Goal: Task Accomplishment & Management: Manage account settings

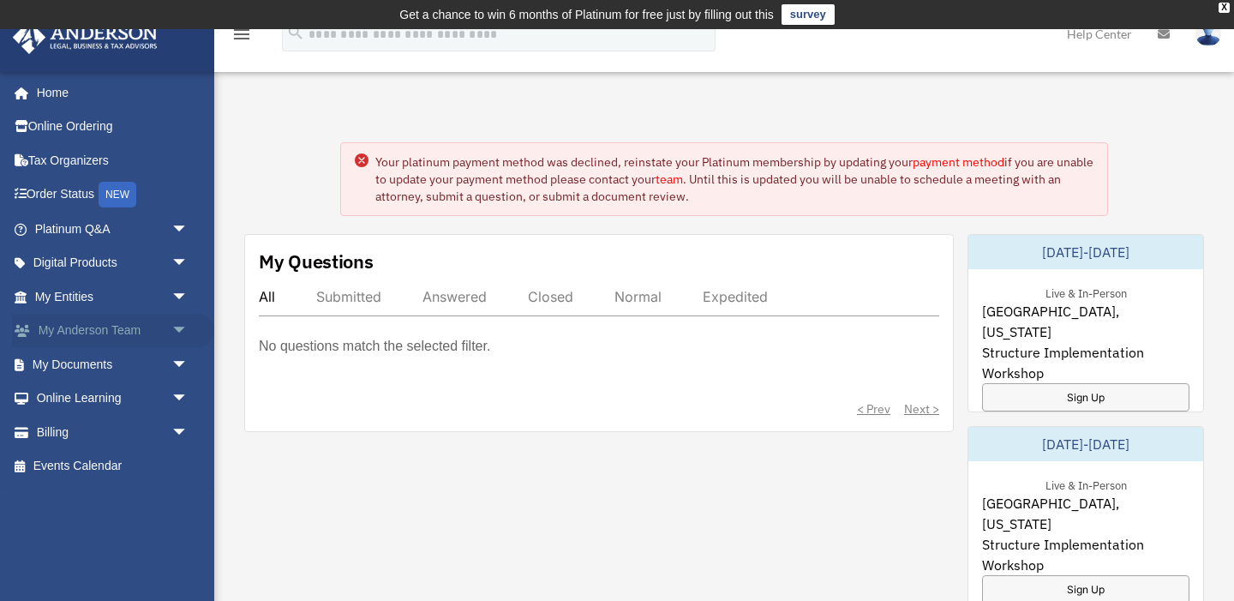
click at [99, 330] on link "My [PERSON_NAME] Team arrow_drop_down" at bounding box center [113, 331] width 202 height 34
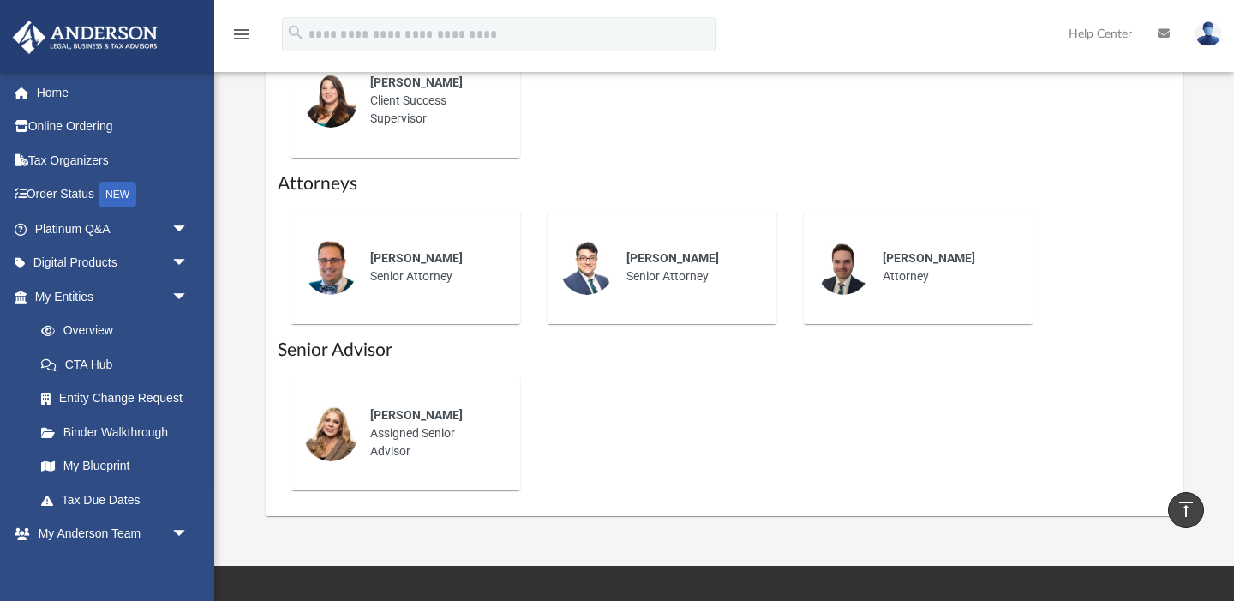
scroll to position [822, 0]
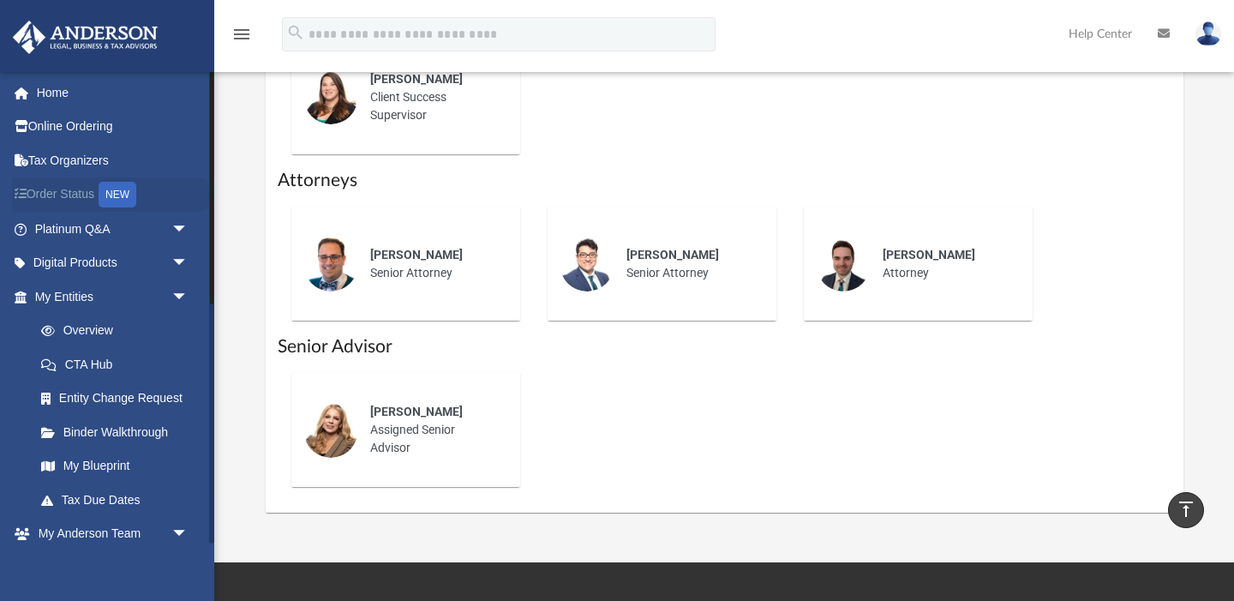
click at [69, 197] on link "Order Status NEW" at bounding box center [113, 194] width 202 height 35
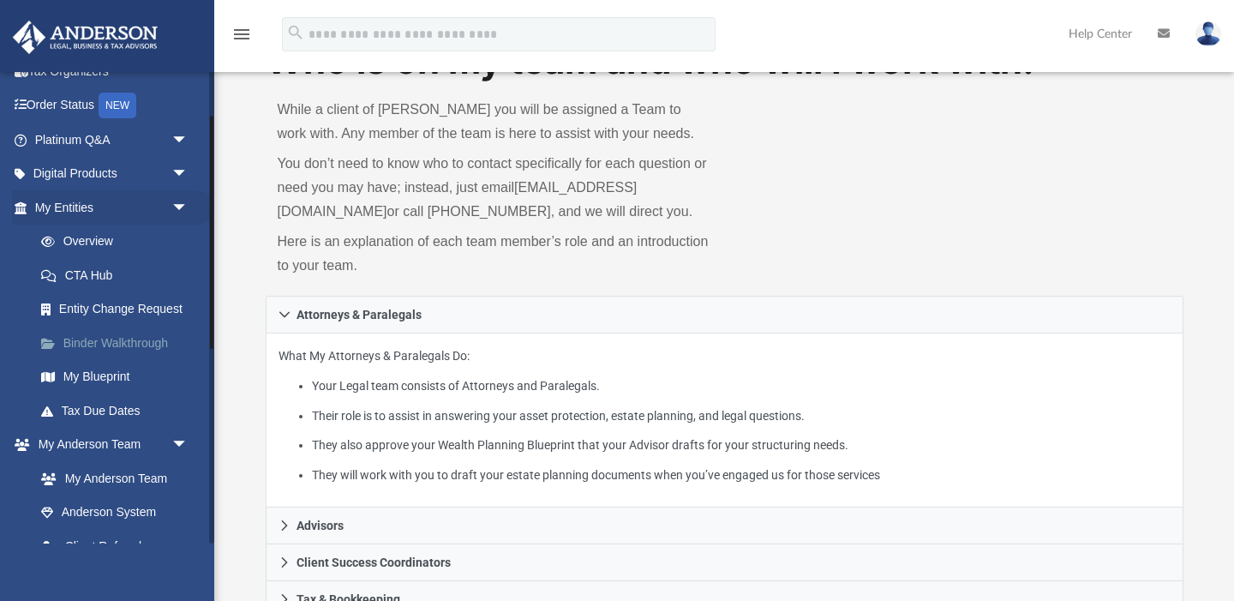
scroll to position [91, 0]
click at [101, 404] on link "Tax Due Dates" at bounding box center [119, 409] width 190 height 34
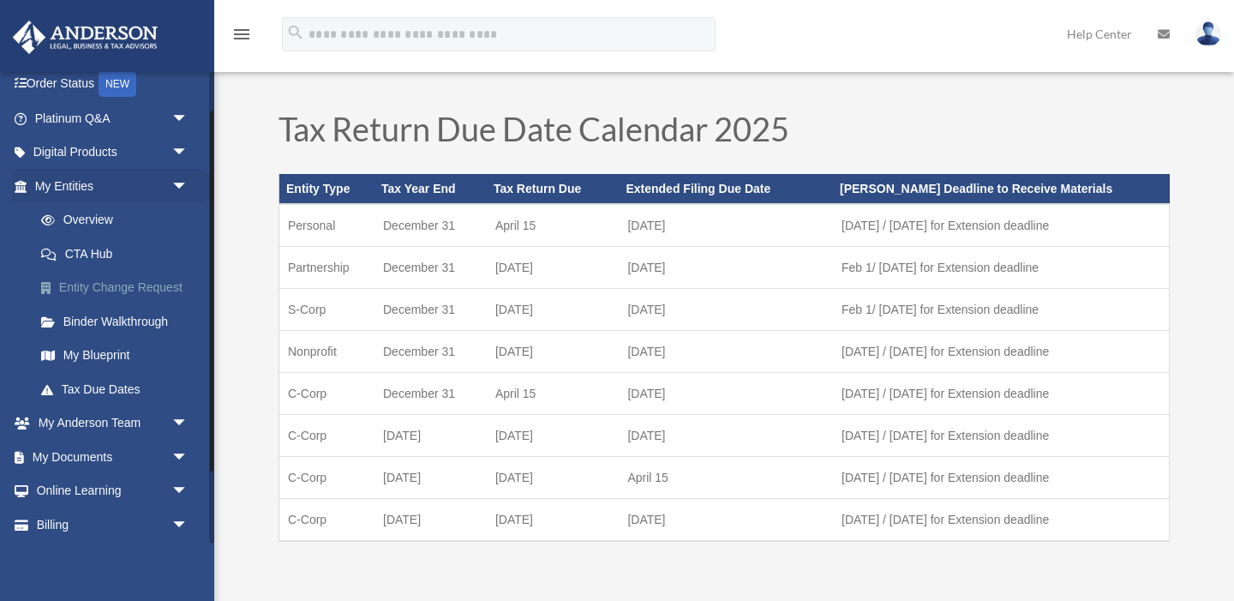
scroll to position [147, 0]
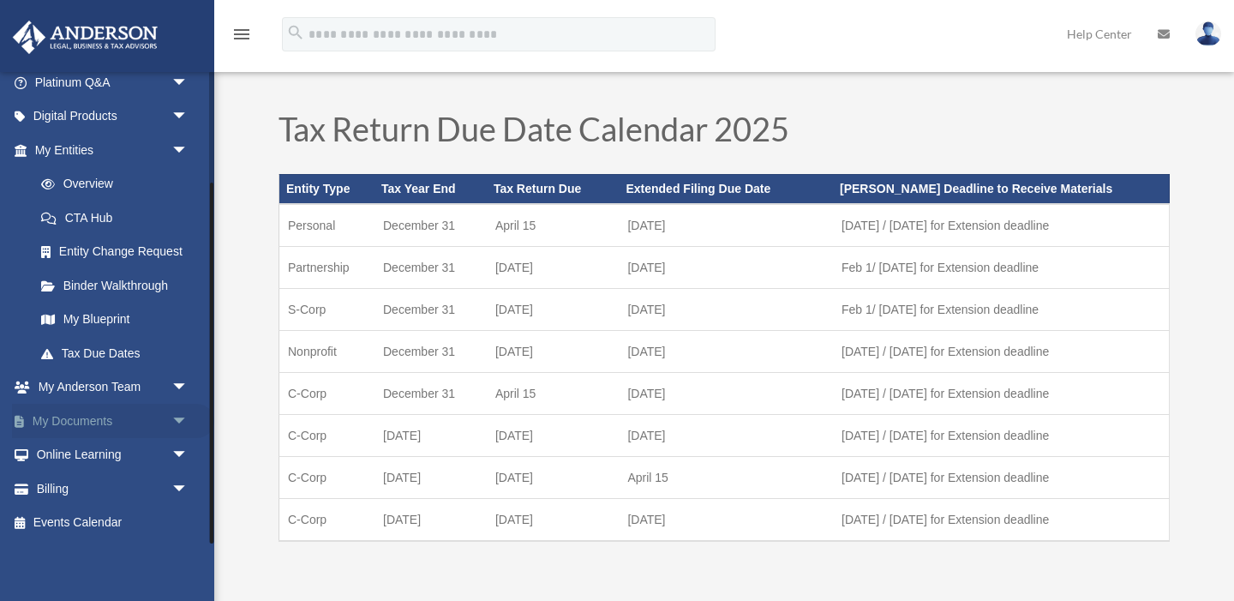
click at [177, 417] on span "arrow_drop_down" at bounding box center [188, 421] width 34 height 35
click at [61, 452] on link "Box" at bounding box center [119, 455] width 190 height 34
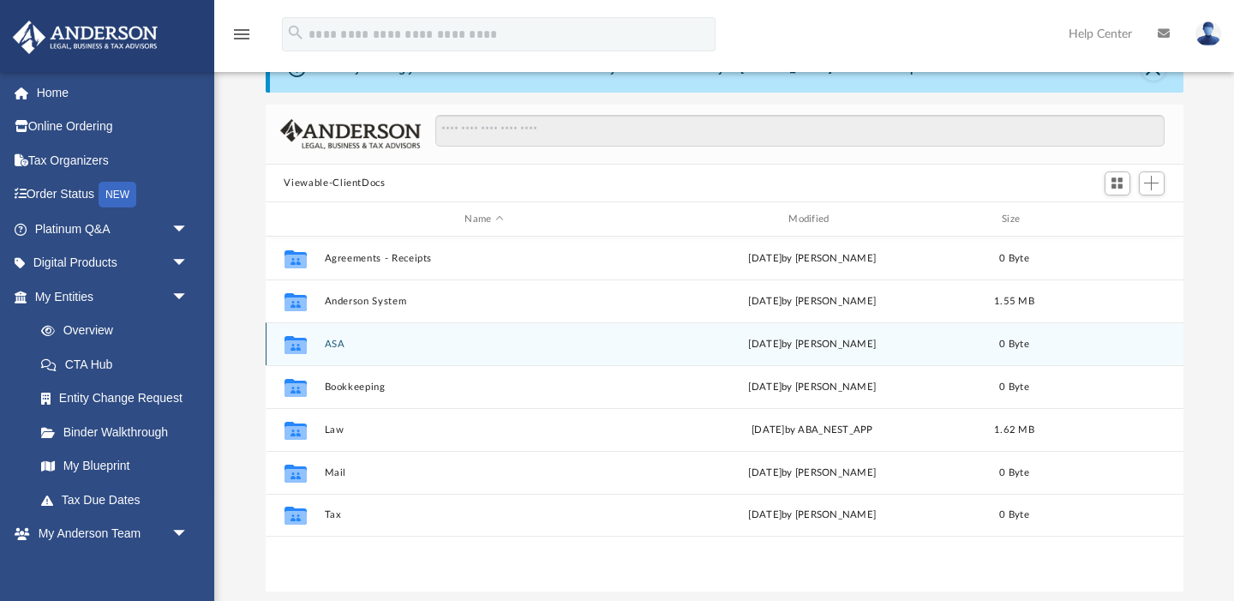
scroll to position [95, 0]
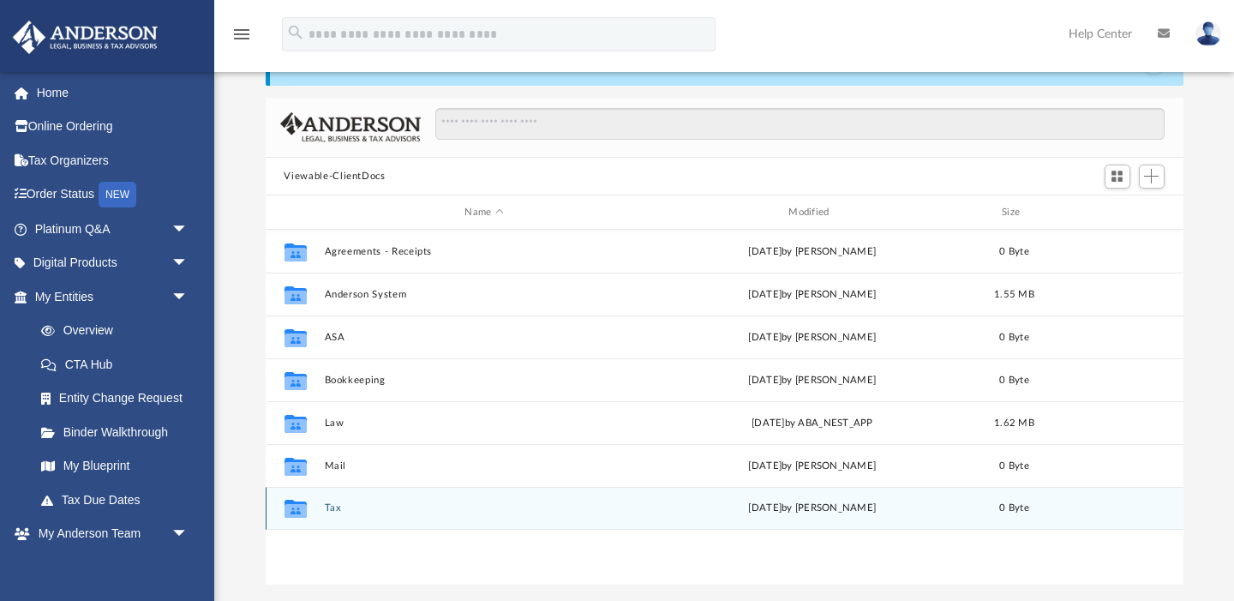
click at [328, 508] on button "Tax" at bounding box center [484, 508] width 320 height 11
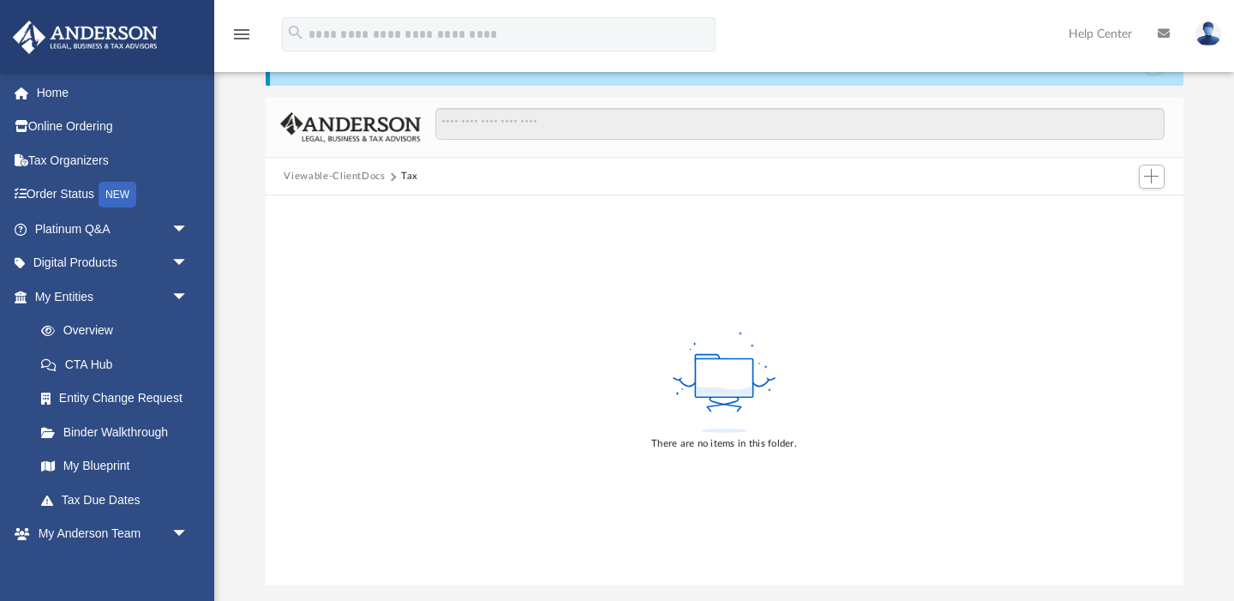
click at [382, 430] on div "There are no items in this folder." at bounding box center [725, 389] width 918 height 389
click at [1153, 174] on span "Add" at bounding box center [1151, 176] width 15 height 15
click at [1122, 236] on li "New Folder" at bounding box center [1126, 237] width 55 height 18
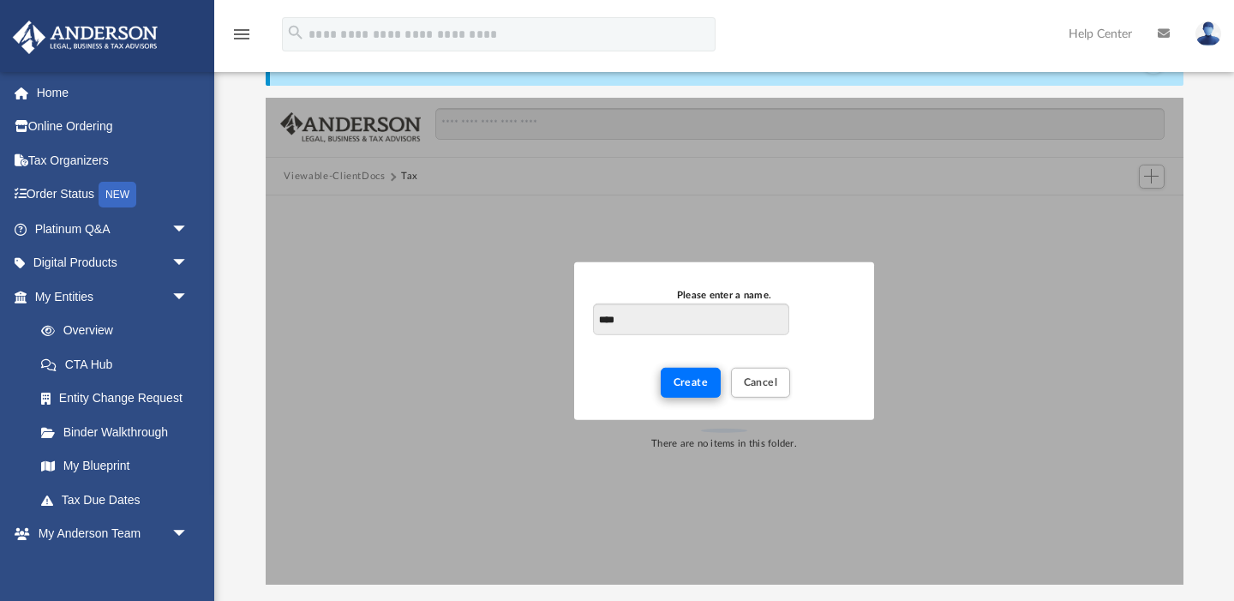
type input "****"
click at [671, 371] on button "Create" at bounding box center [691, 383] width 61 height 30
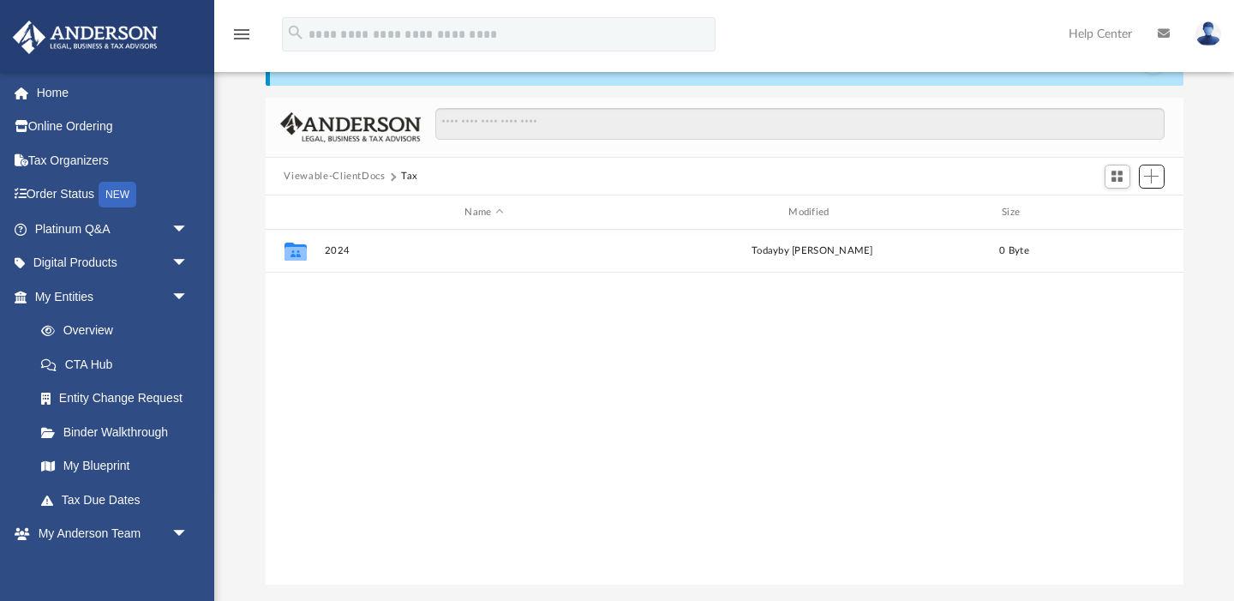
scroll to position [389, 918]
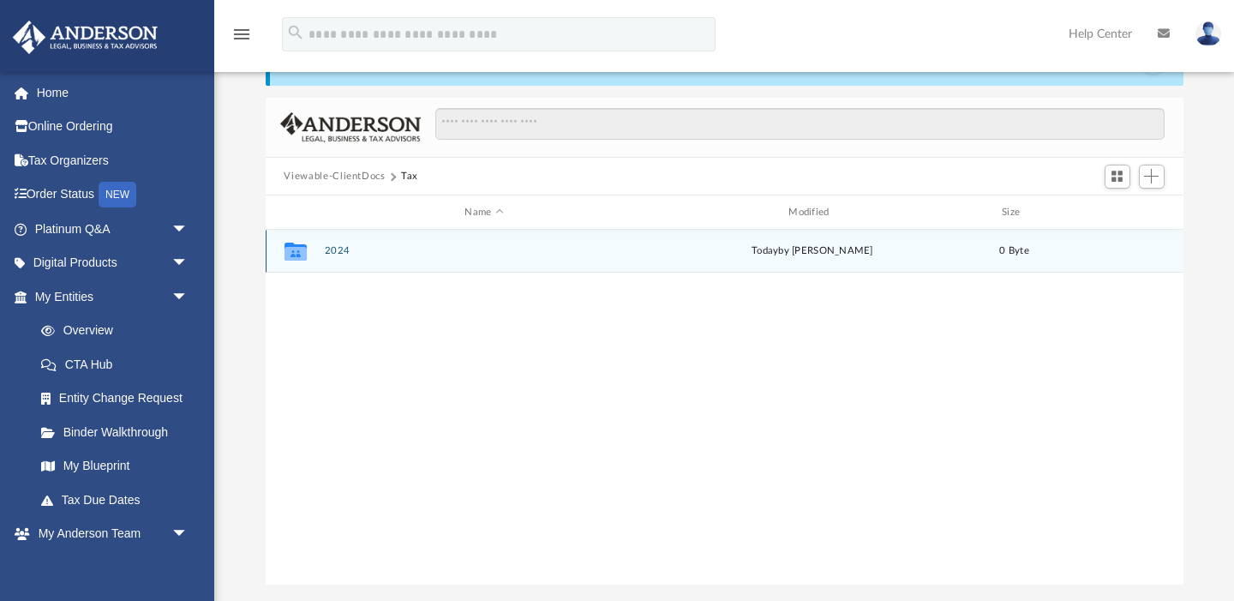
click at [329, 254] on button "2024" at bounding box center [484, 251] width 320 height 11
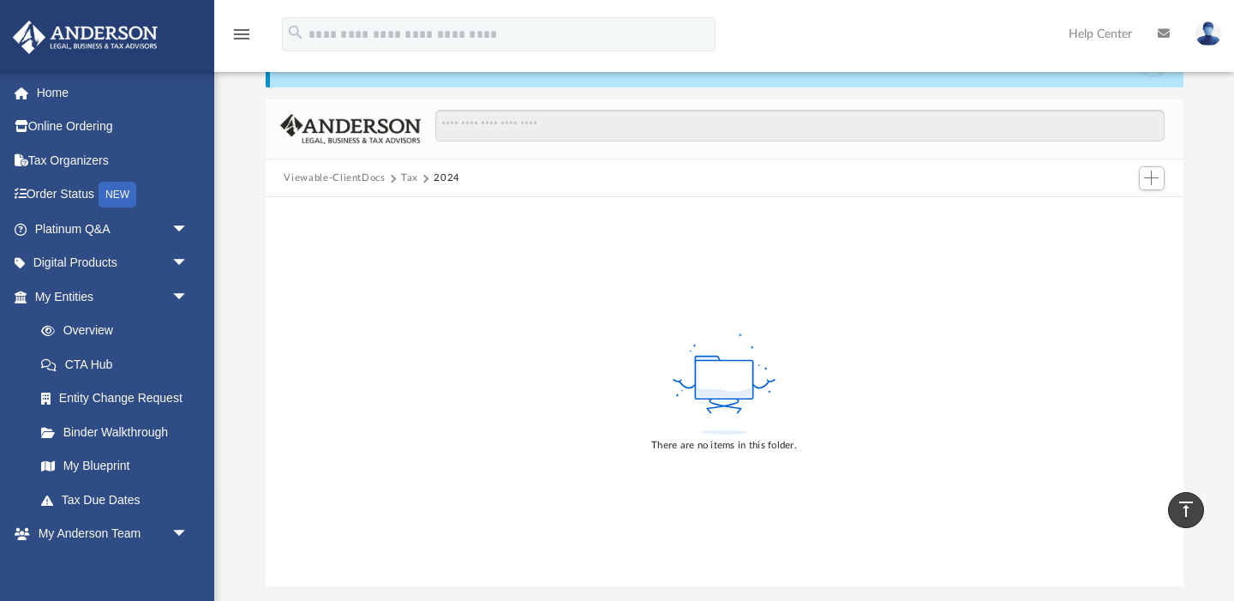
scroll to position [63, 0]
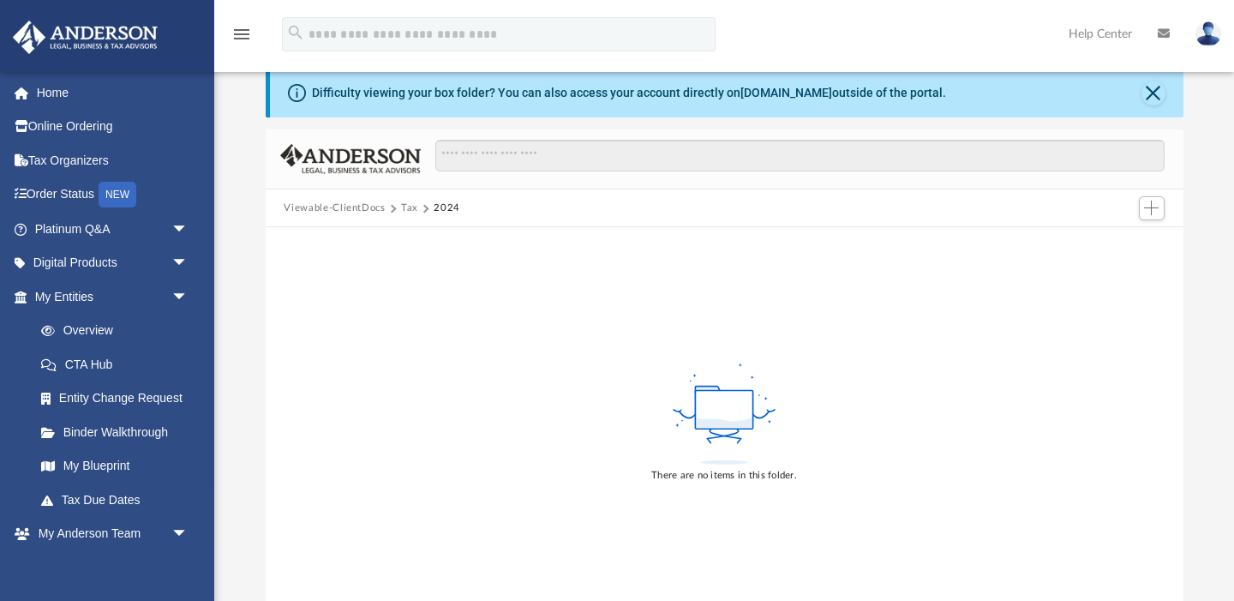
click at [562, 282] on div "There are no items in this folder." at bounding box center [725, 421] width 918 height 389
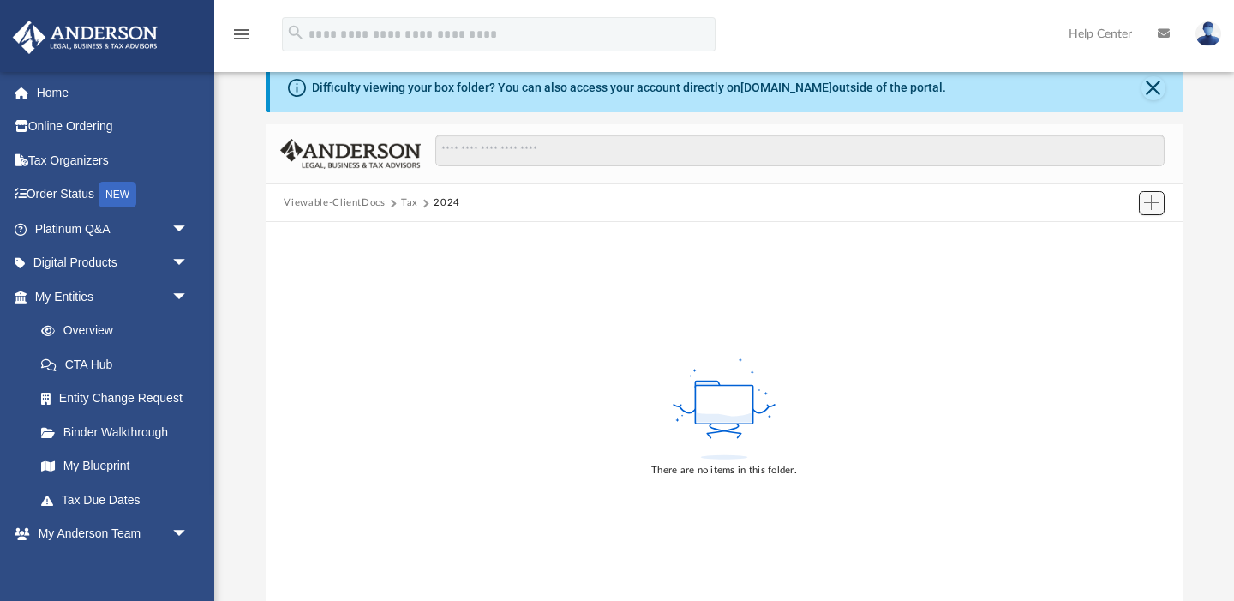
click at [1146, 207] on span "Add" at bounding box center [1151, 202] width 15 height 15
click at [1116, 236] on li "Upload" at bounding box center [1126, 237] width 55 height 18
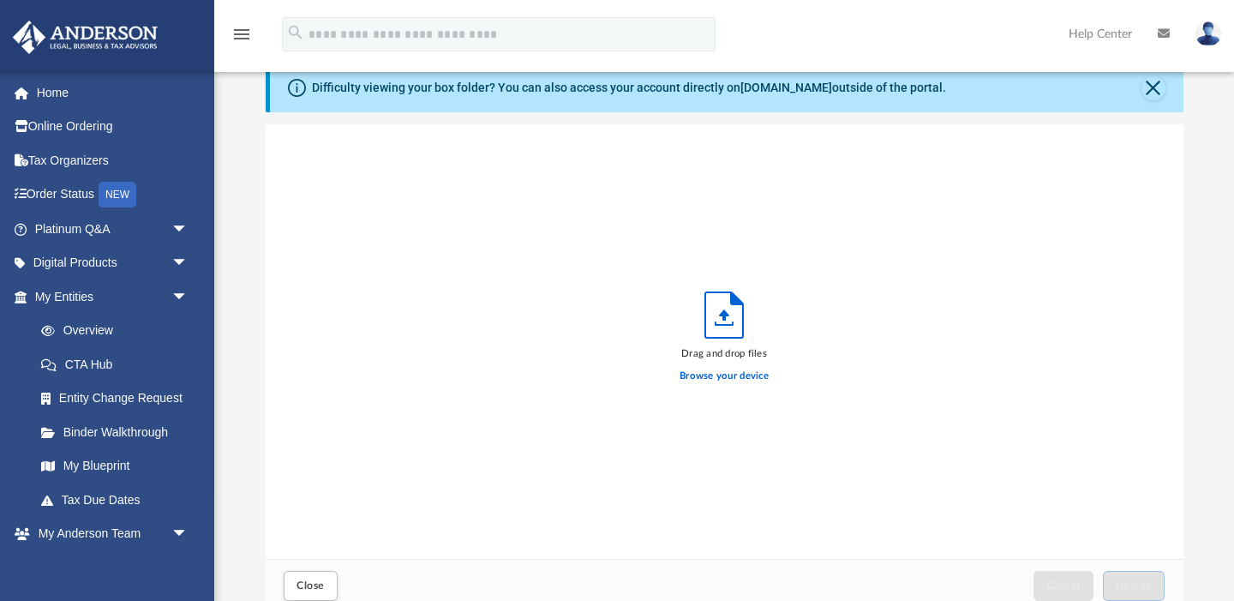
scroll to position [434, 918]
click at [946, 259] on div "Drag and drop files Browse your device" at bounding box center [725, 341] width 918 height 435
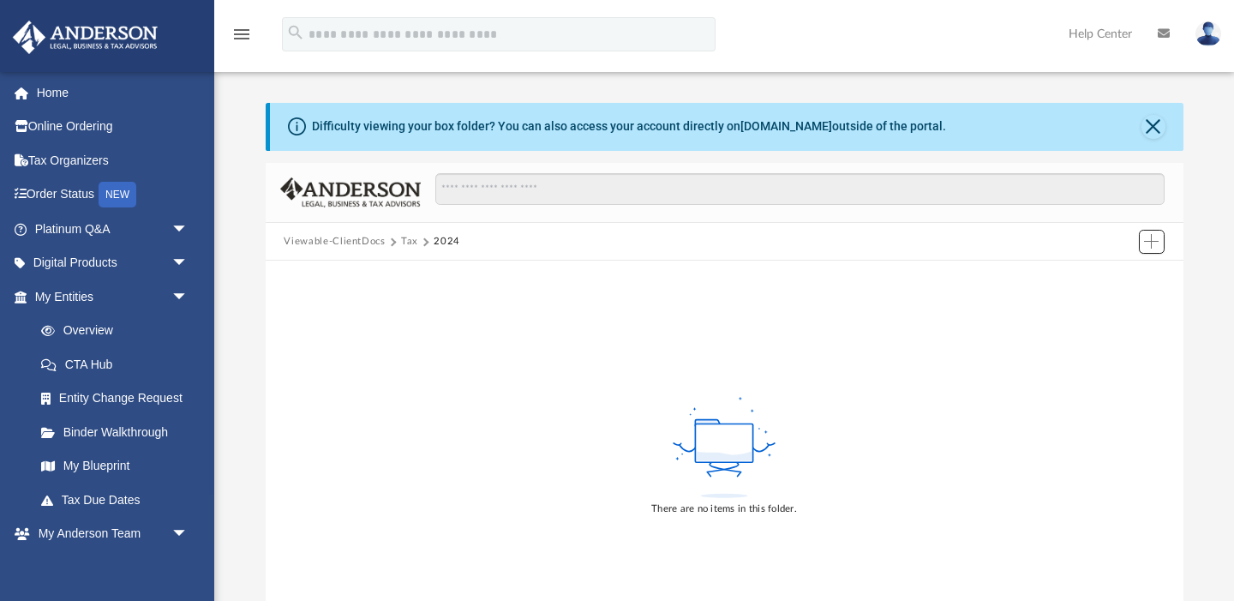
scroll to position [0, 0]
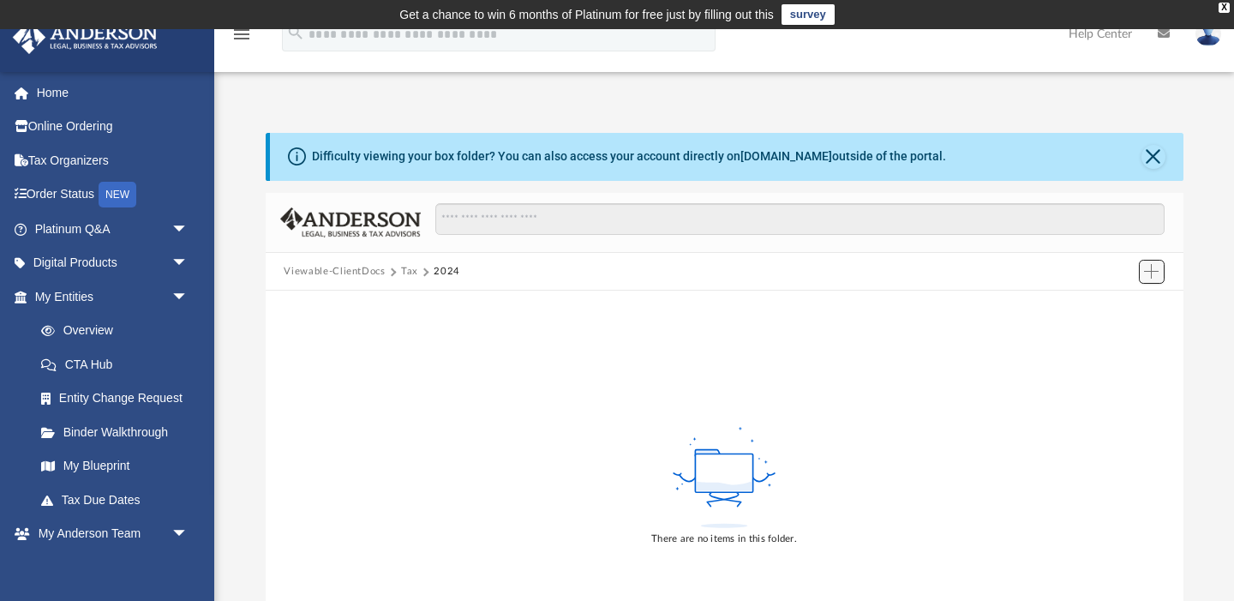
click at [1146, 268] on span "Add" at bounding box center [1151, 271] width 15 height 15
click at [1125, 301] on li "Upload" at bounding box center [1126, 305] width 55 height 18
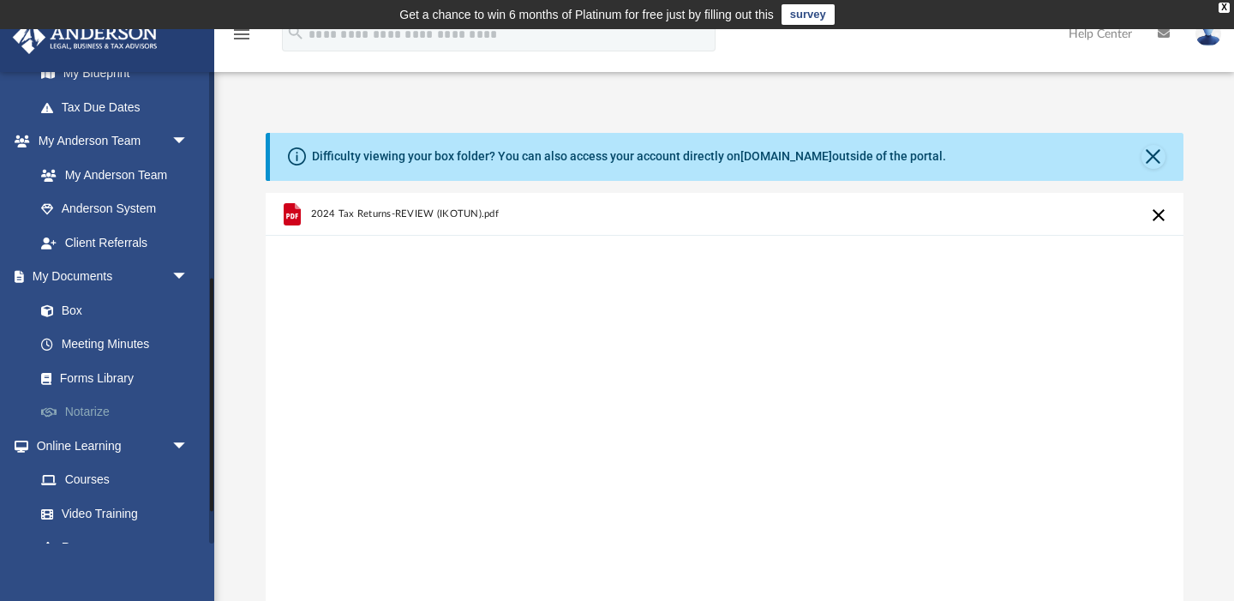
scroll to position [485, 0]
